Goal: Task Accomplishment & Management: Manage account settings

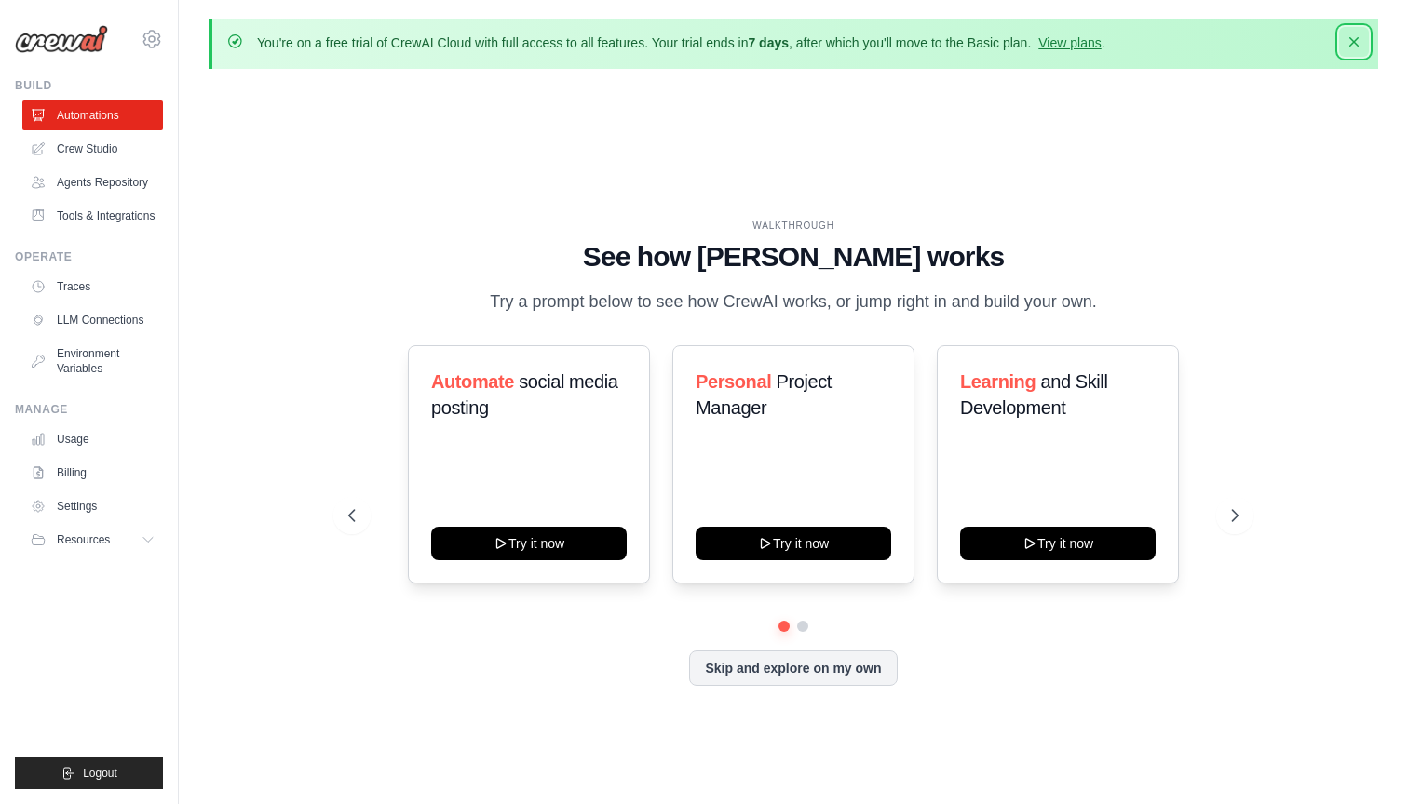
click at [1354, 42] on icon "button" at bounding box center [1353, 41] width 9 height 9
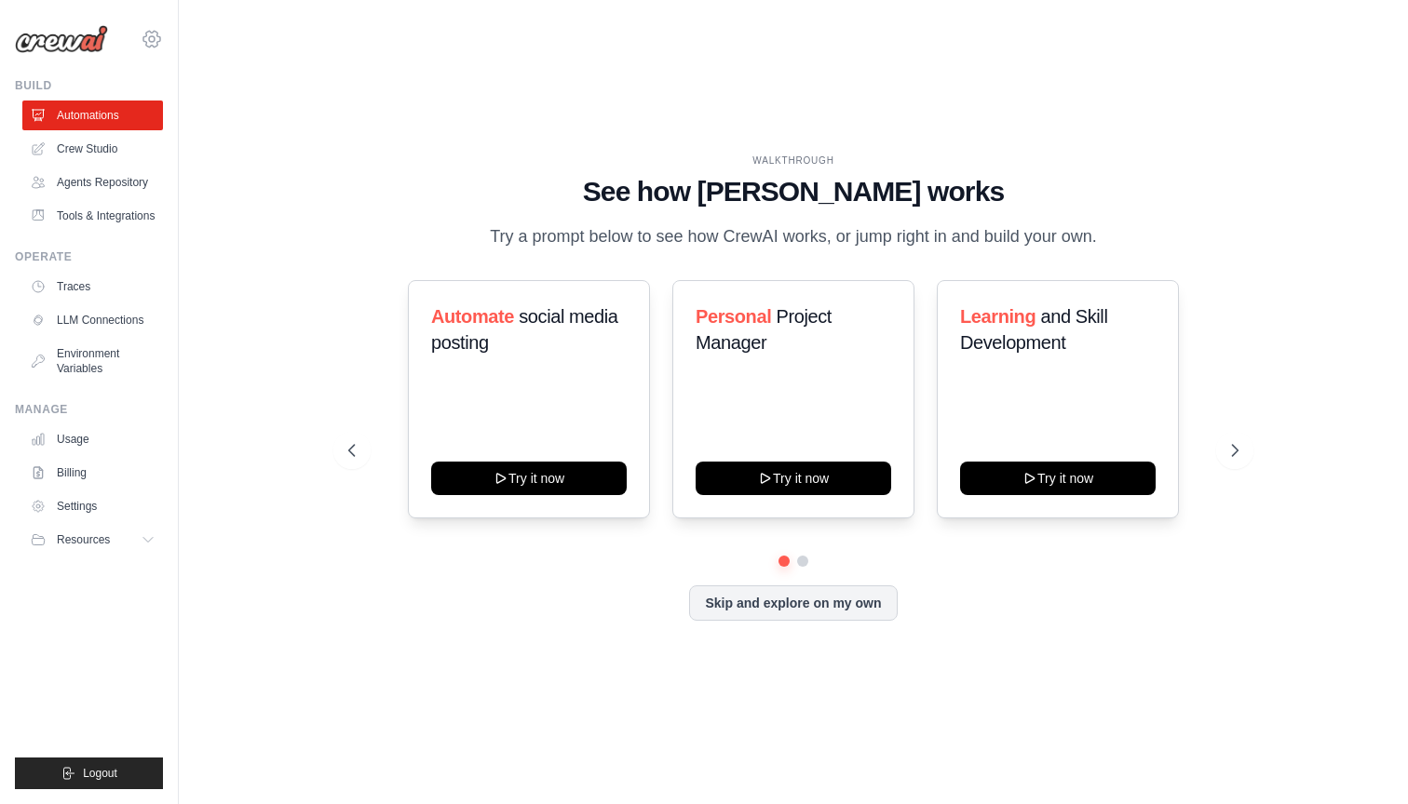
click at [149, 39] on icon at bounding box center [152, 39] width 6 height 6
click at [195, 110] on span "Settings" at bounding box center [232, 115] width 147 height 19
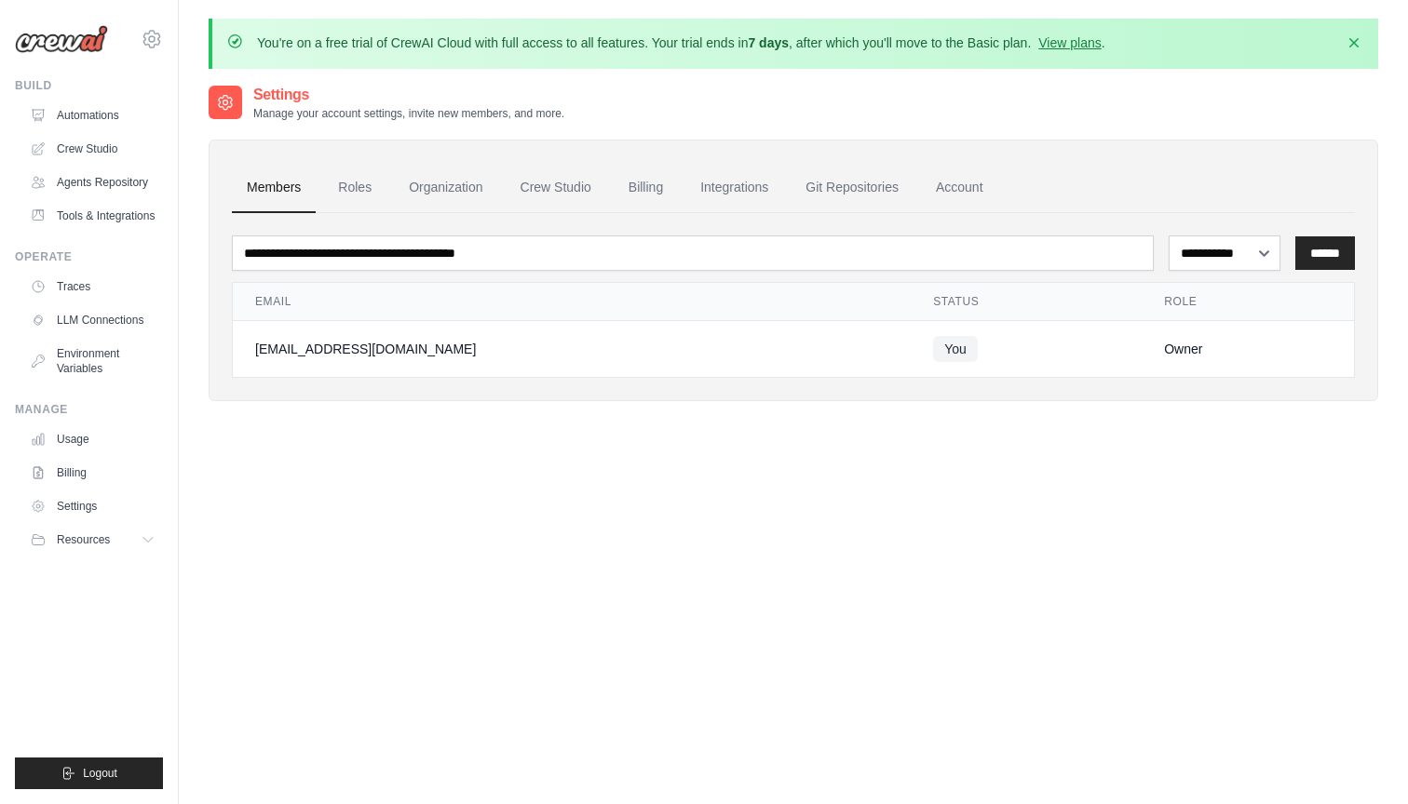
click at [344, 347] on div "[EMAIL_ADDRESS][DOMAIN_NAME]" at bounding box center [571, 349] width 633 height 19
click at [350, 203] on link "Roles" at bounding box center [354, 188] width 63 height 50
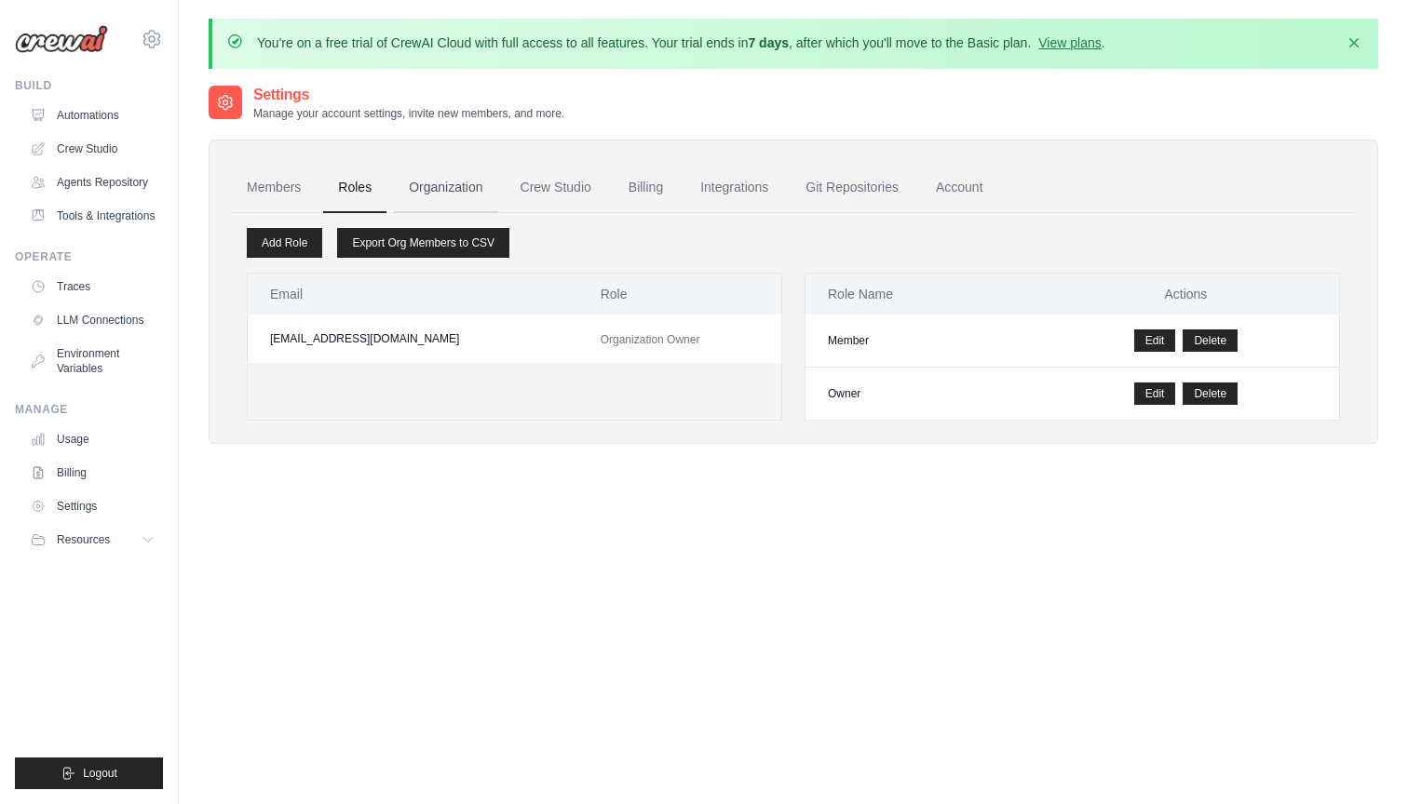
click at [447, 182] on link "Organization" at bounding box center [445, 188] width 103 height 50
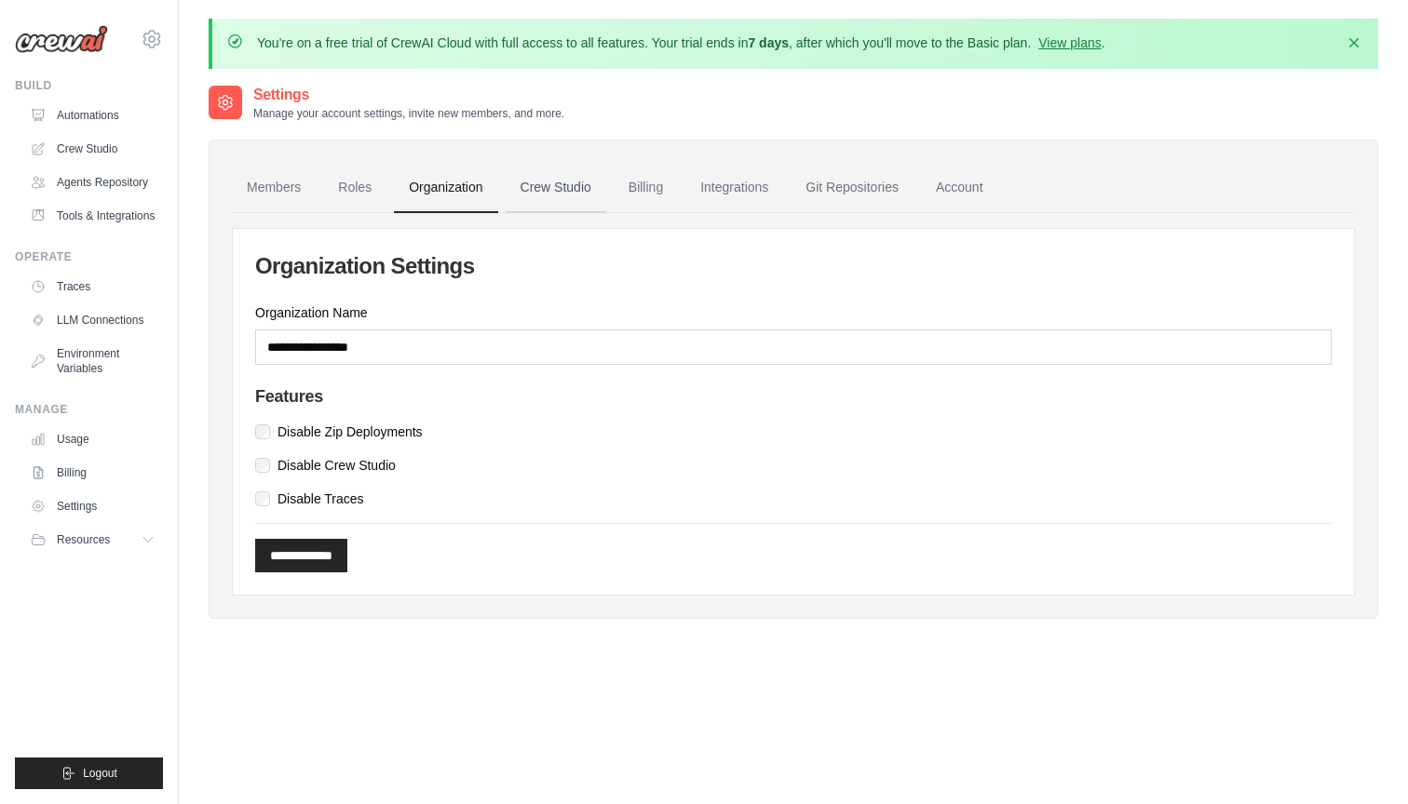
click at [589, 188] on link "Crew Studio" at bounding box center [555, 188] width 101 height 50
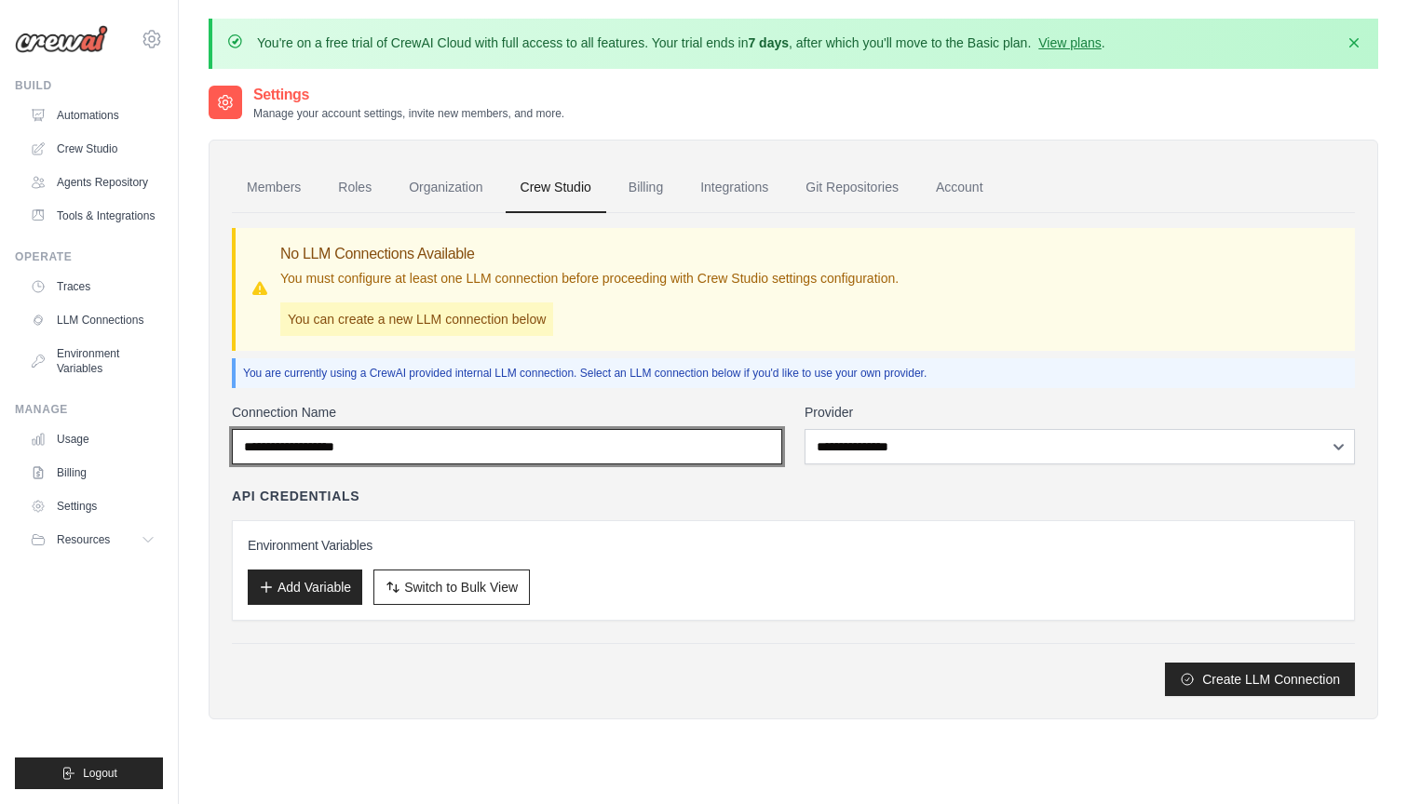
click at [441, 448] on input "Connection Name" at bounding box center [507, 446] width 550 height 35
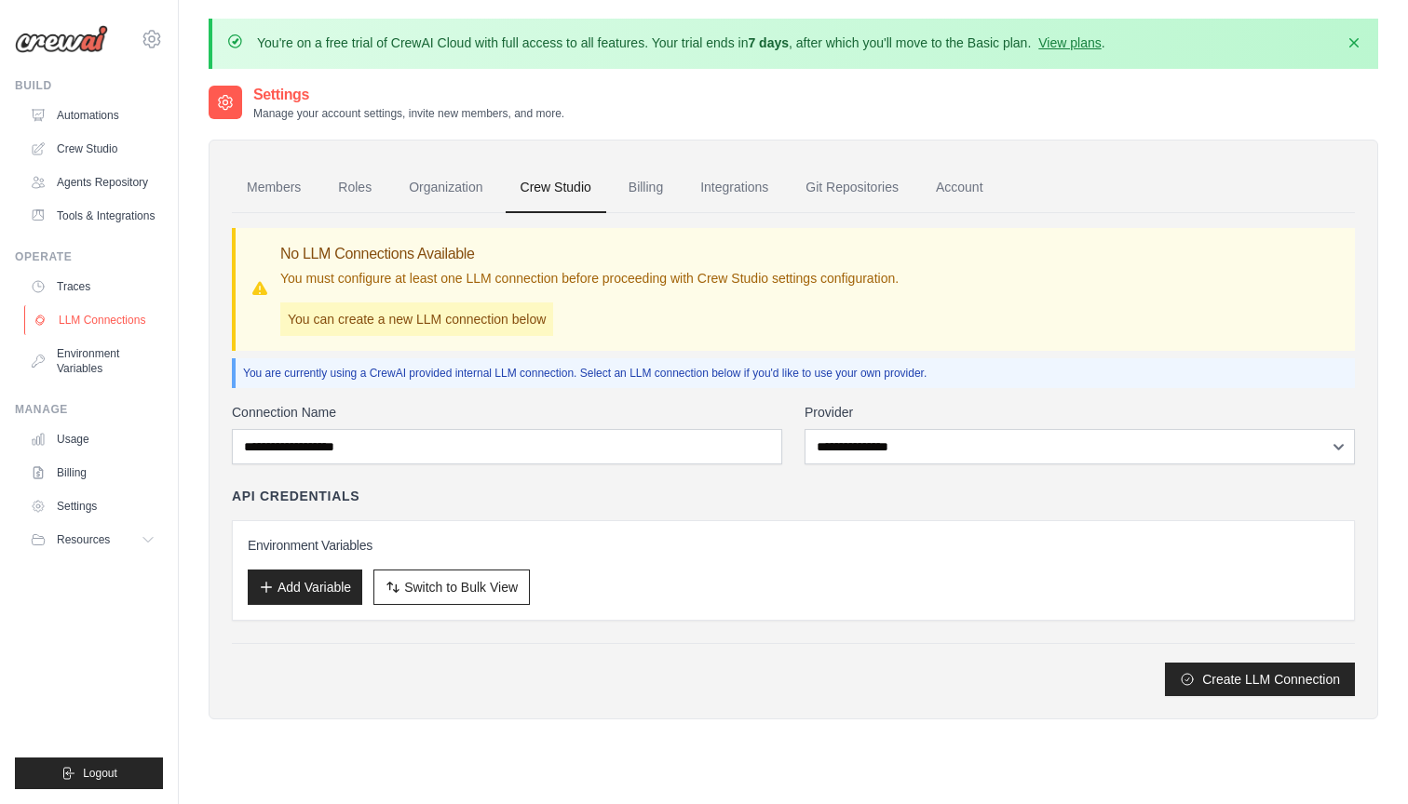
click at [106, 321] on link "LLM Connections" at bounding box center [94, 320] width 141 height 30
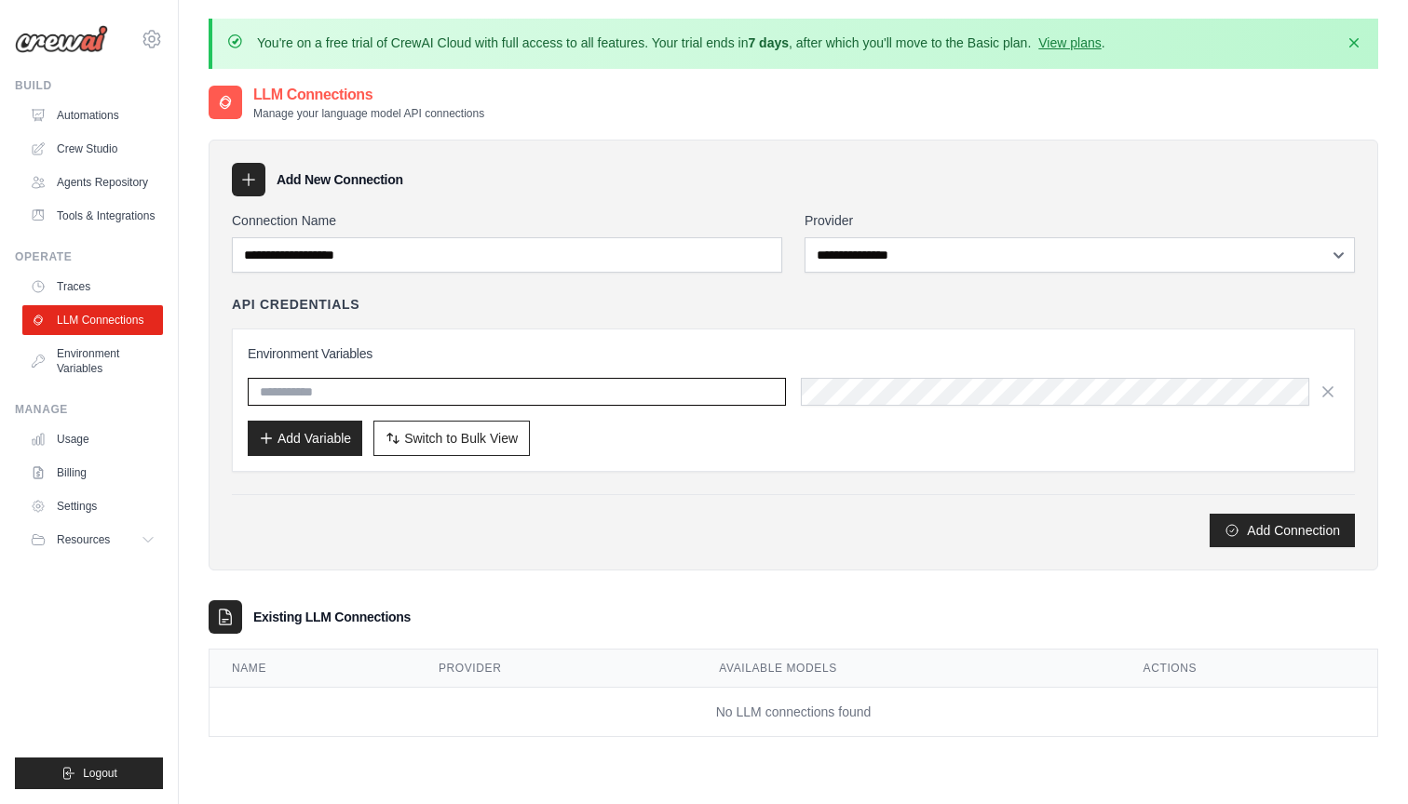
click at [396, 394] on input "text" at bounding box center [517, 392] width 538 height 28
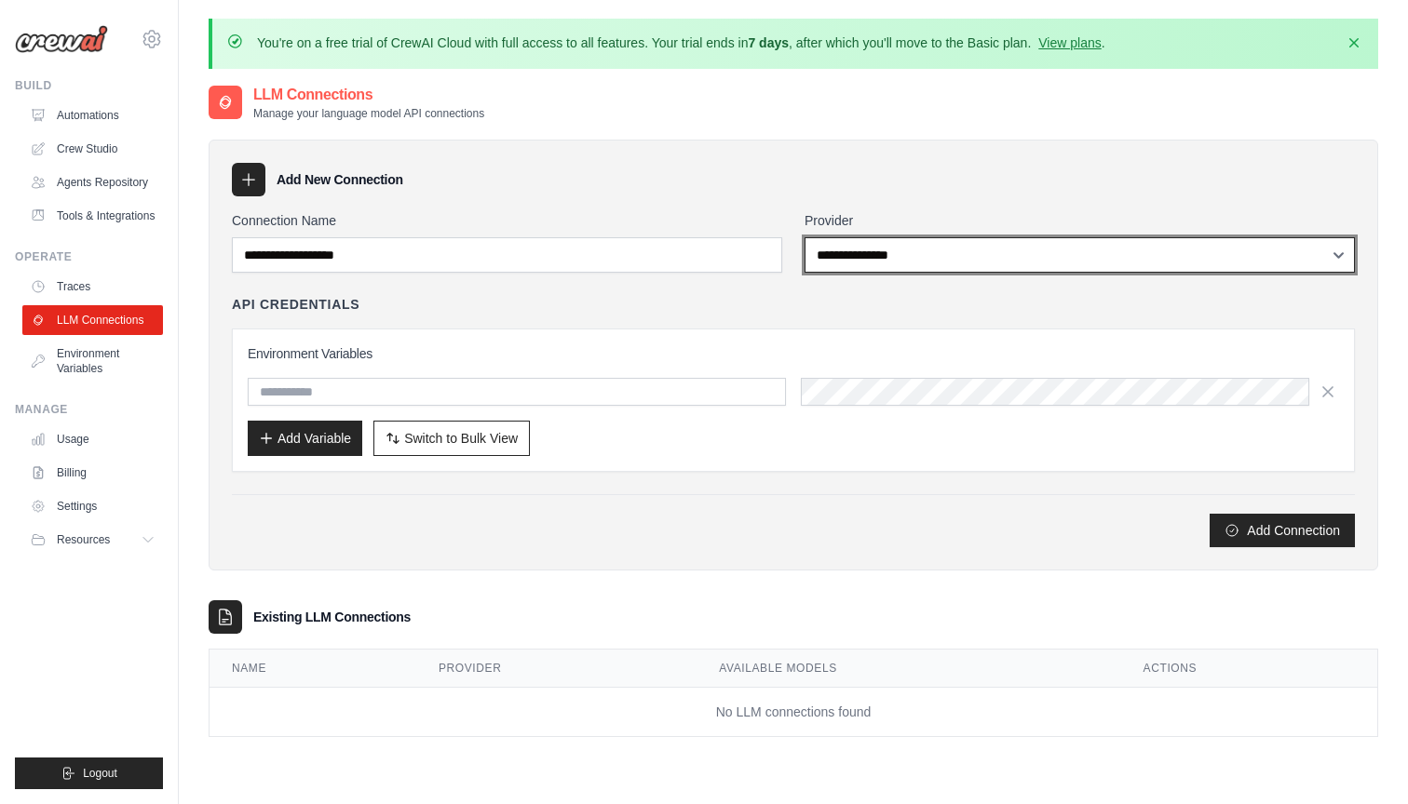
select select "******"
click option "******" at bounding box center [0, 0] width 0 height 0
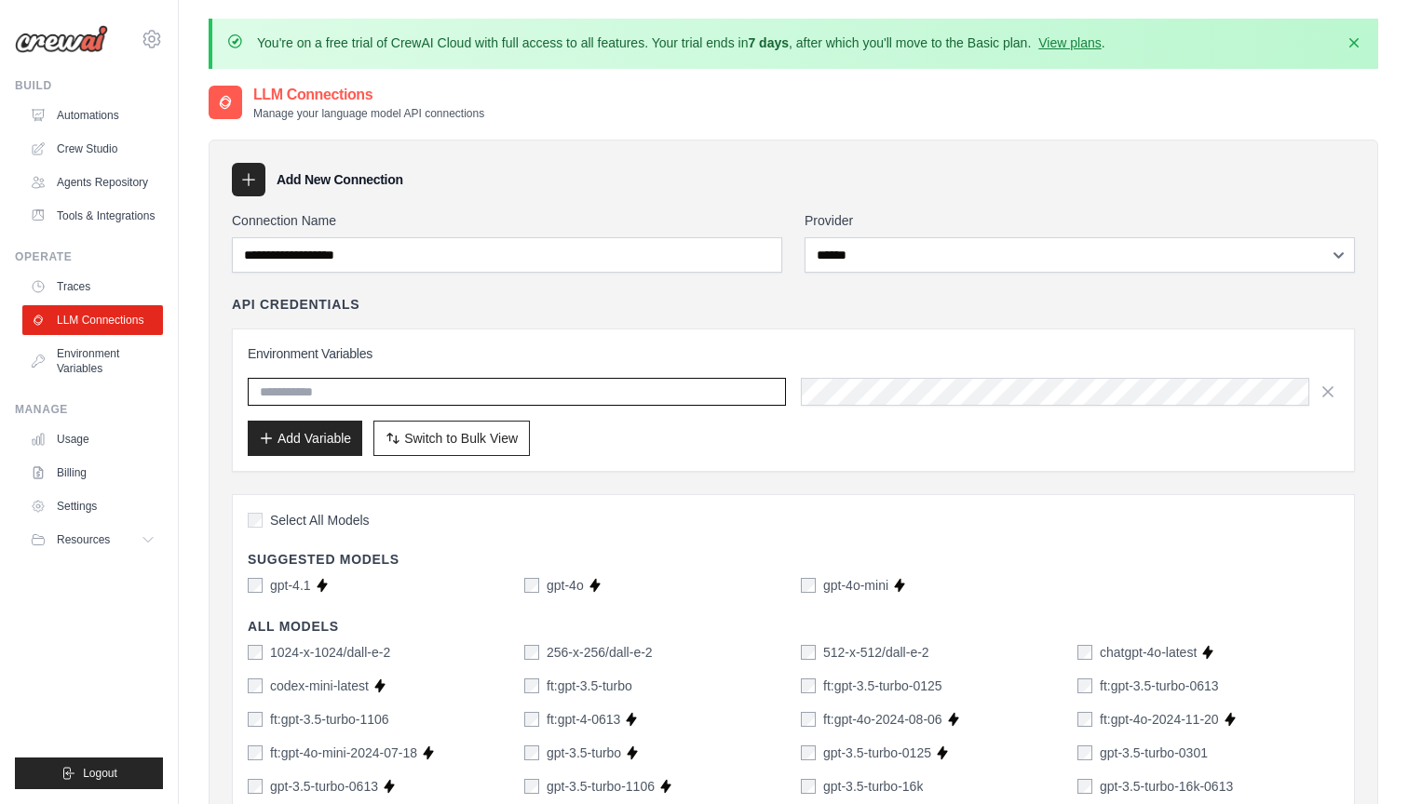
click at [531, 401] on input "text" at bounding box center [517, 392] width 538 height 28
type input "**********"
click at [977, 406] on div at bounding box center [1070, 392] width 538 height 28
click at [317, 438] on button "Add Variable" at bounding box center [305, 437] width 115 height 35
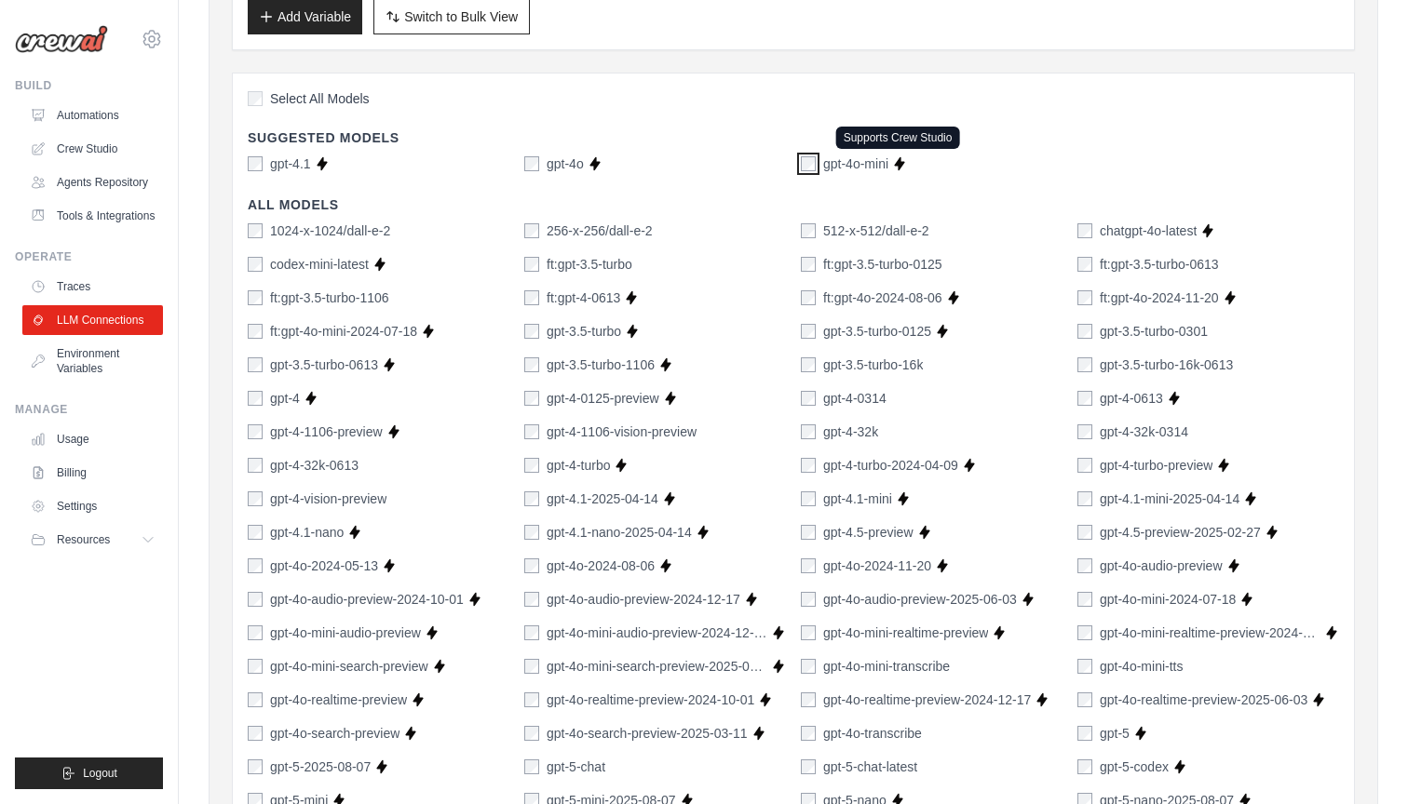
scroll to position [0, 0]
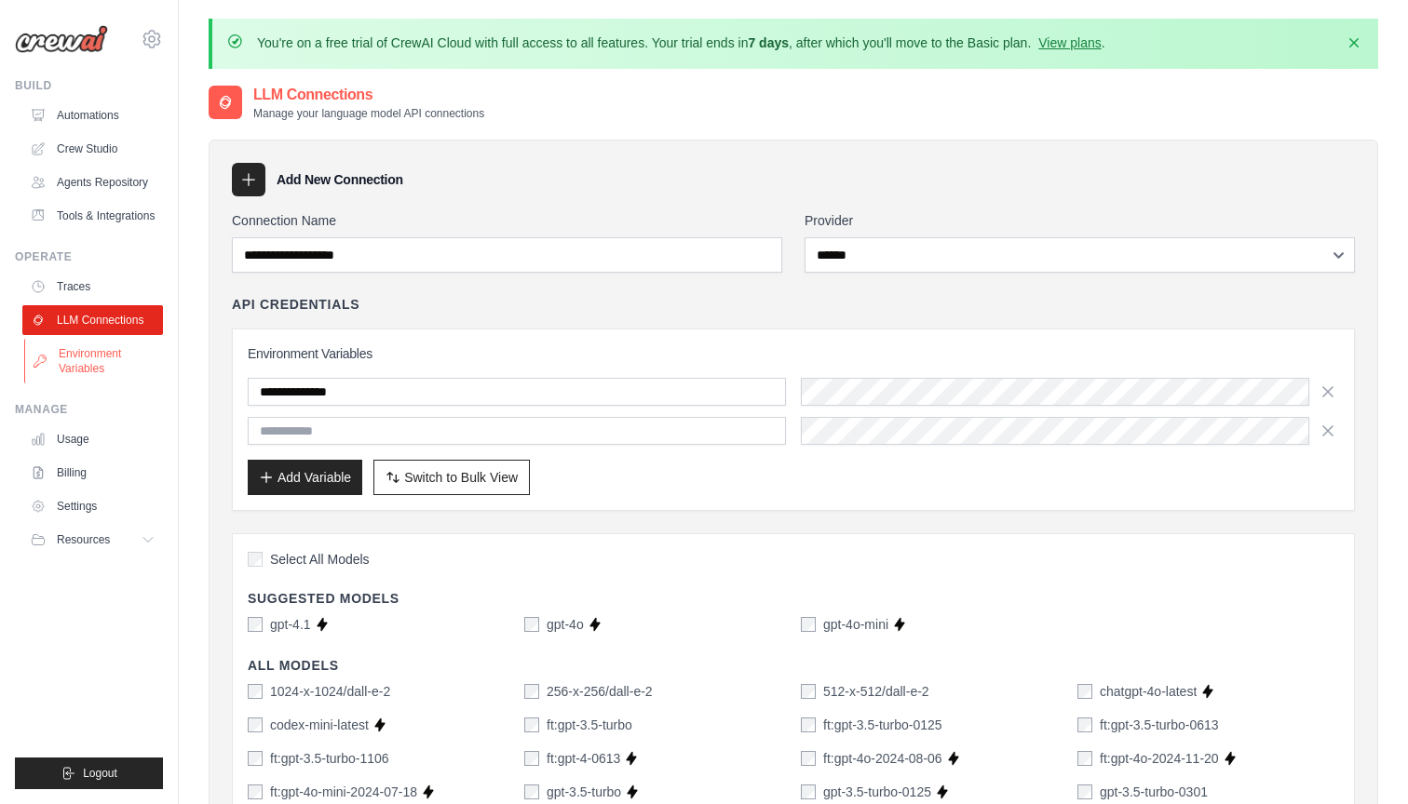
click at [118, 357] on link "Environment Variables" at bounding box center [94, 361] width 141 height 45
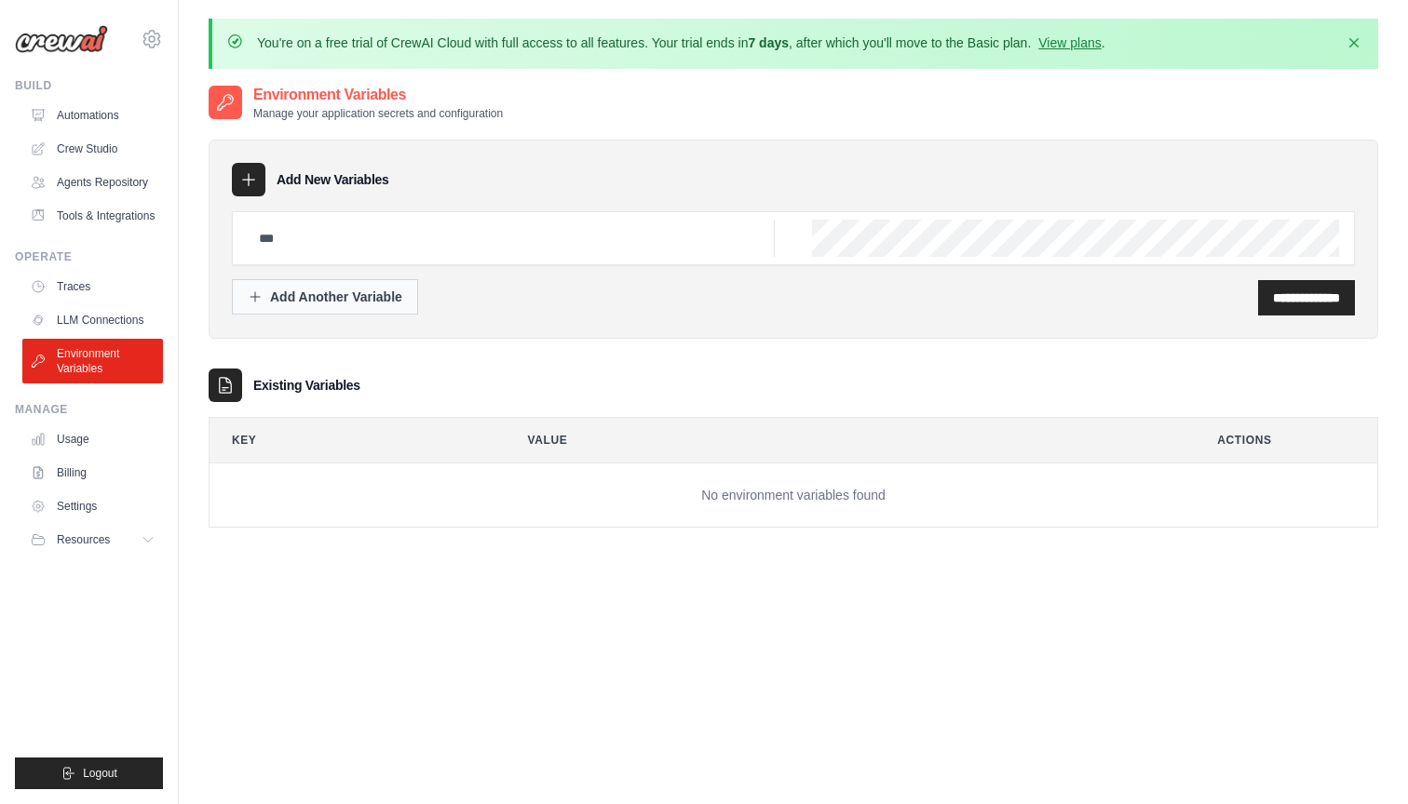
click at [384, 315] on button "Add Another Variable" at bounding box center [325, 296] width 186 height 35
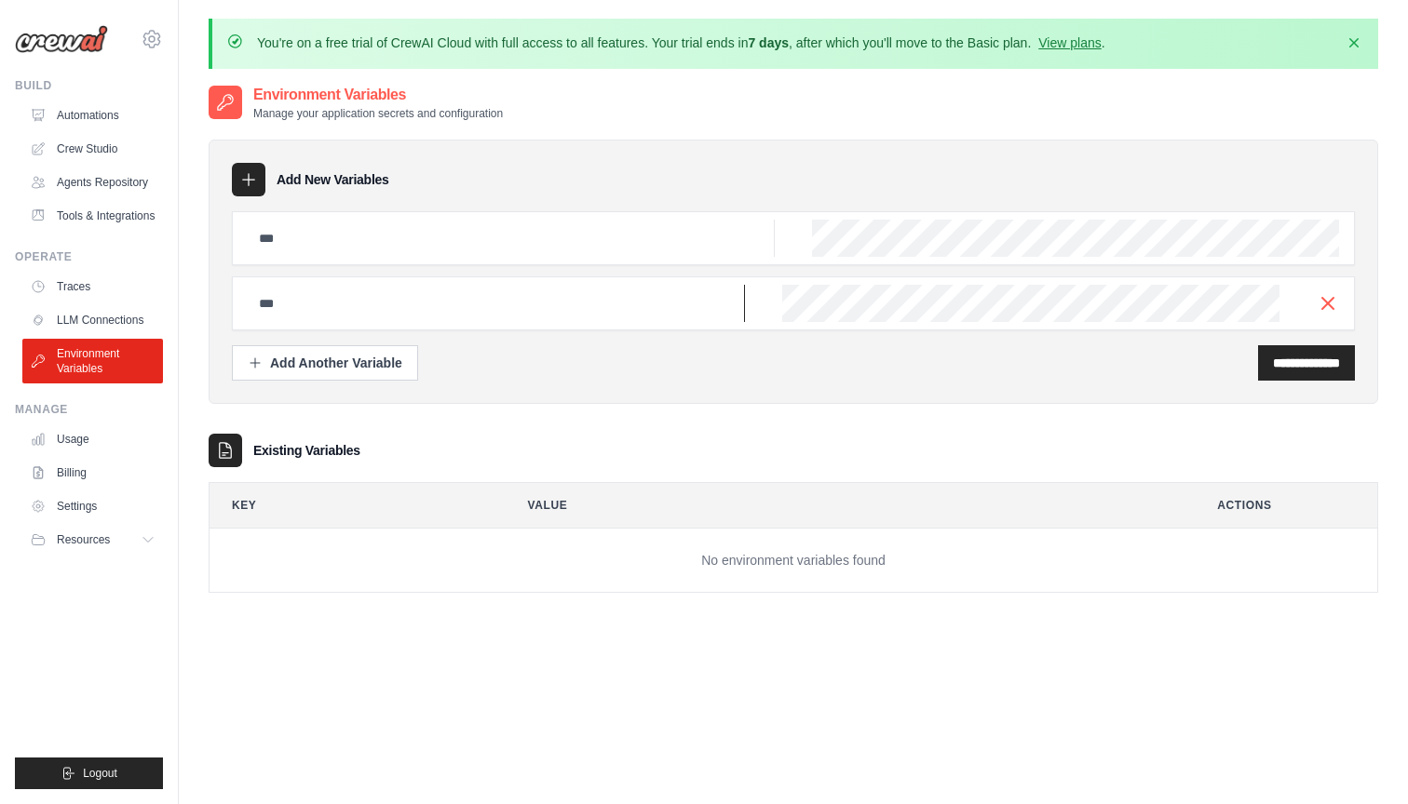
click at [384, 319] on input "text" at bounding box center [496, 303] width 497 height 37
click at [1337, 308] on icon "button" at bounding box center [1327, 302] width 22 height 22
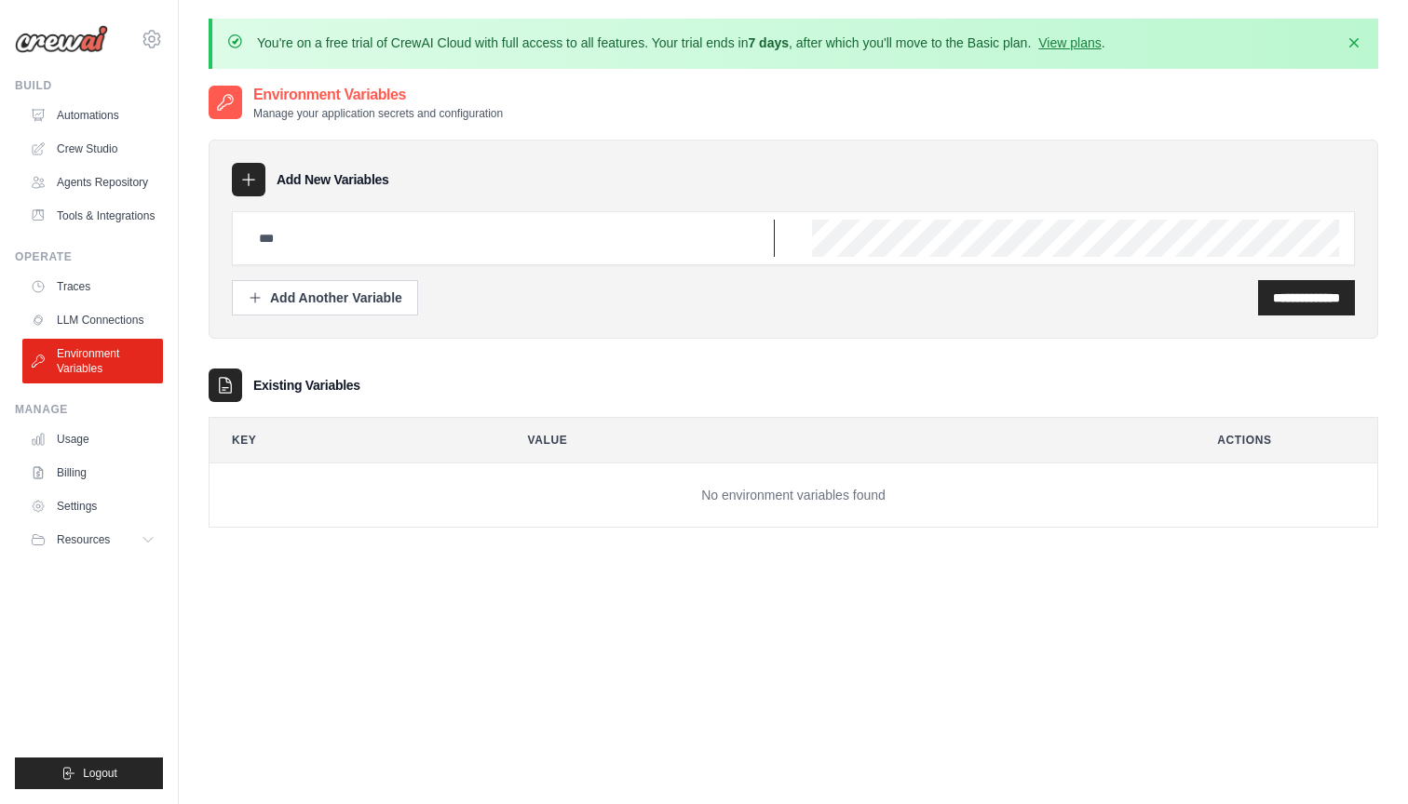
click at [562, 228] on input "text" at bounding box center [511, 238] width 527 height 37
type input "**********"
click at [1265, 284] on div "**********" at bounding box center [1306, 297] width 97 height 35
click at [107, 306] on link "LLM Connections" at bounding box center [94, 320] width 141 height 30
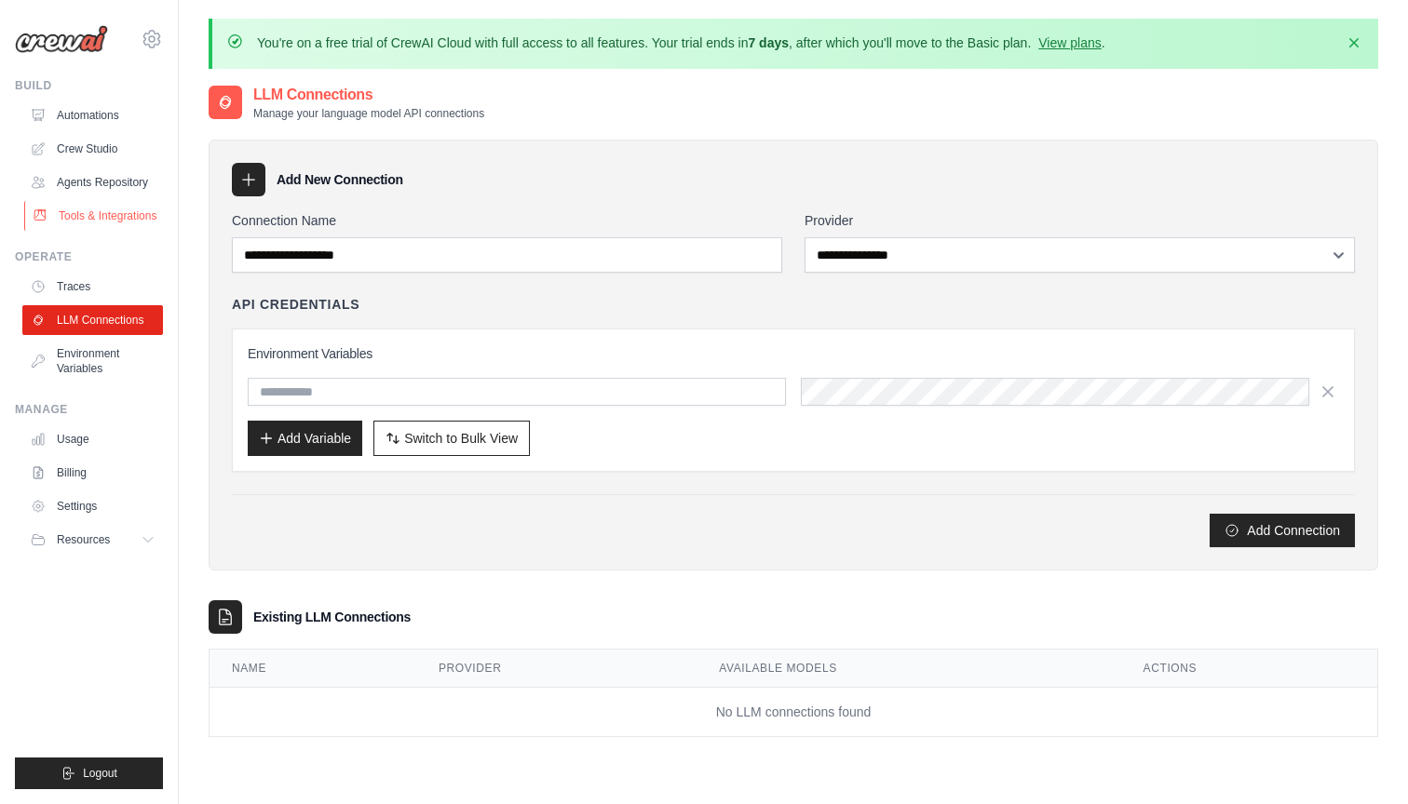
click at [84, 201] on link "Tools & Integrations" at bounding box center [94, 216] width 141 height 30
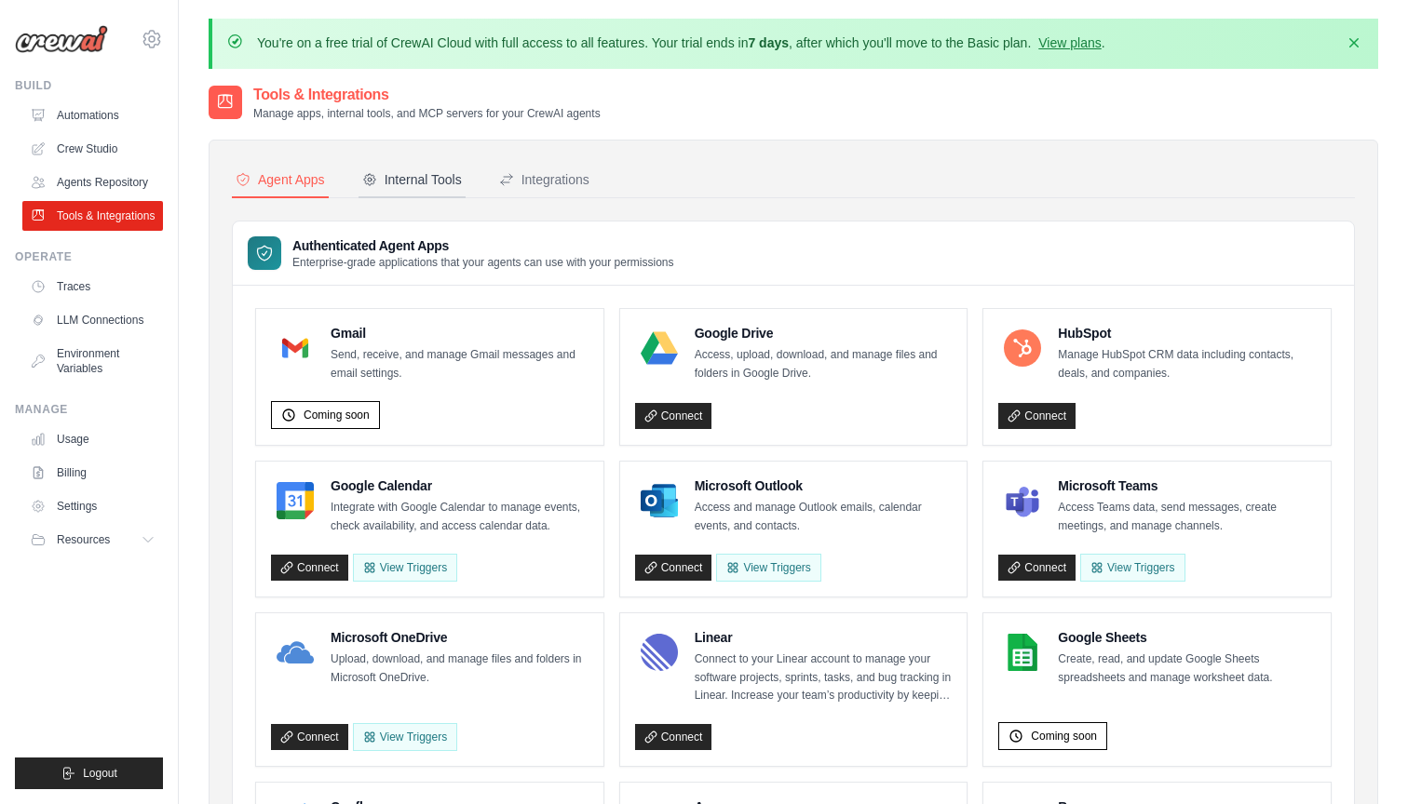
click at [439, 182] on div "Internal Tools" at bounding box center [412, 179] width 100 height 19
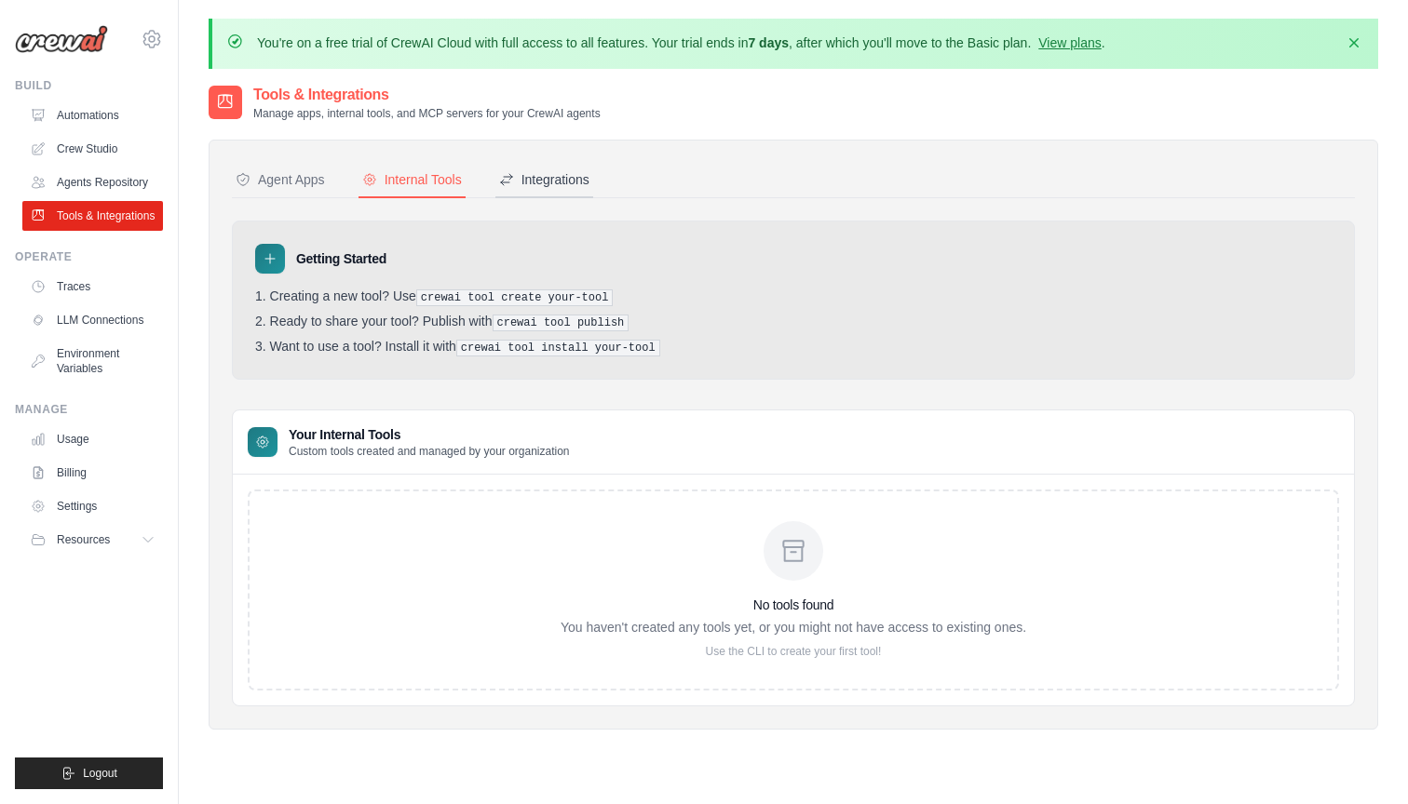
click at [532, 167] on button "Integrations" at bounding box center [544, 180] width 98 height 35
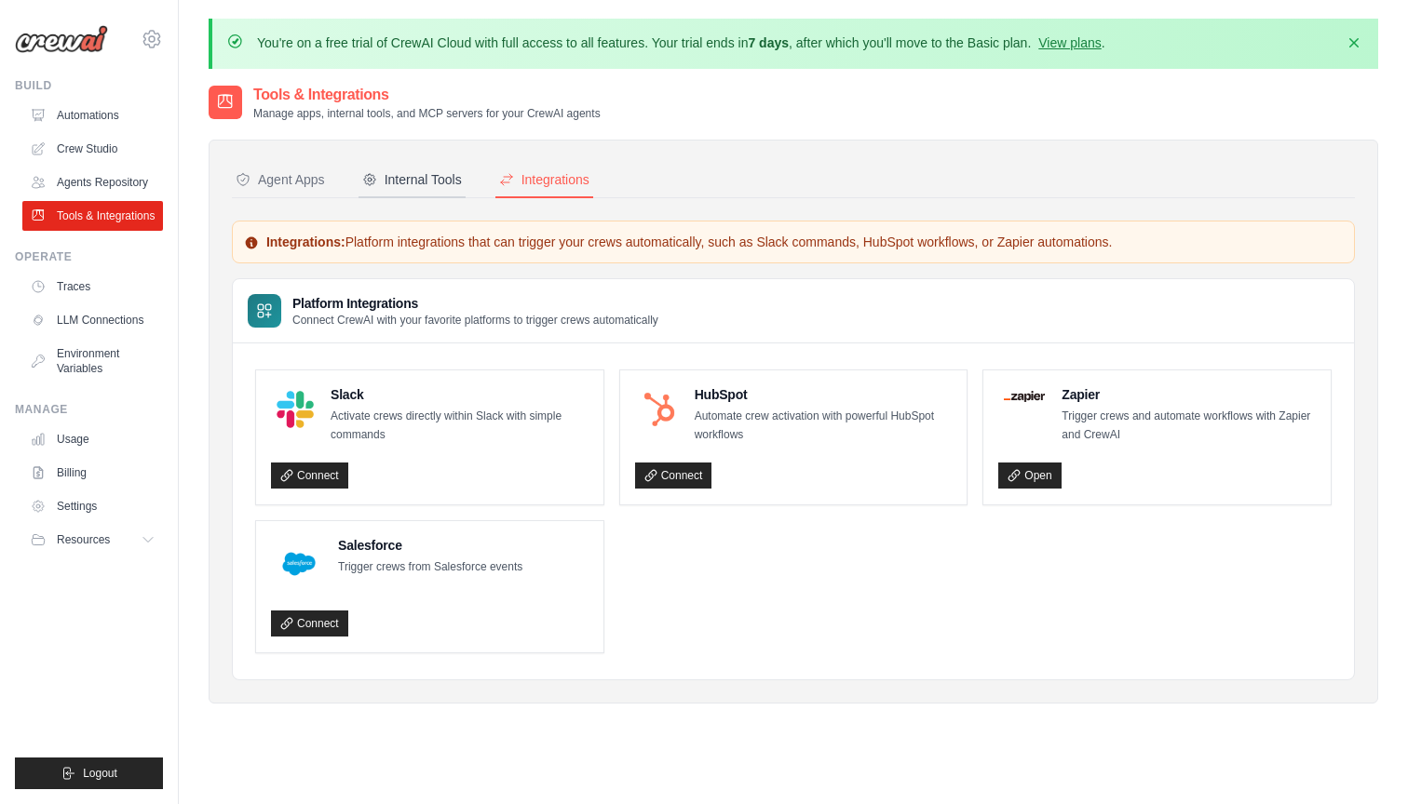
click at [440, 173] on div "Internal Tools" at bounding box center [412, 179] width 100 height 19
